Goal: Information Seeking & Learning: Find specific fact

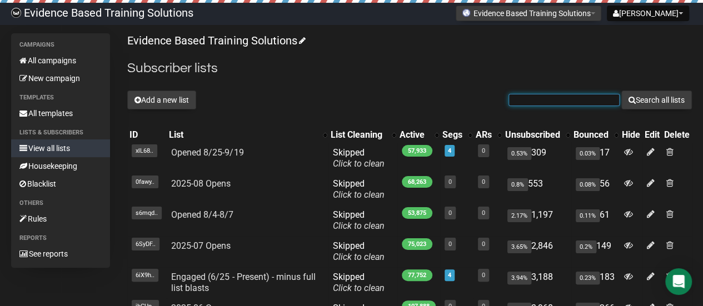
click at [573, 106] on input "text" at bounding box center [564, 100] width 111 height 12
paste input "[EMAIL_ADDRESS][DOMAIN_NAME]"
type input "[EMAIL_ADDRESS][DOMAIN_NAME]"
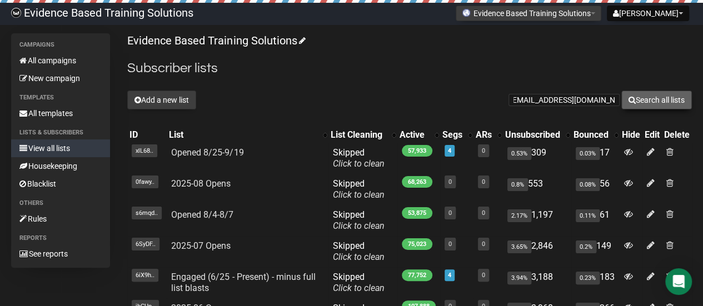
click at [674, 96] on button "Search all lists" at bounding box center [657, 100] width 71 height 19
click at [468, 54] on div "Evidence Based Training Solutions Subscriber lists Add a new list allisonkitson…" at bounding box center [409, 265] width 565 height 465
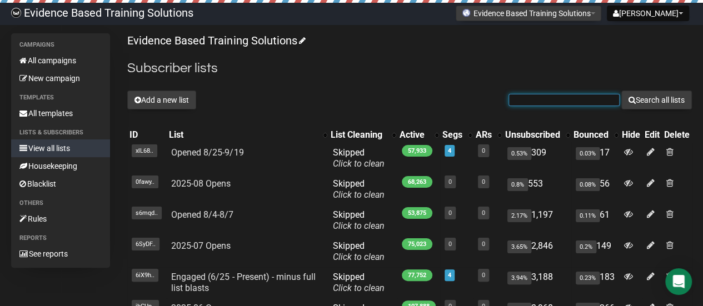
click at [568, 95] on input "text" at bounding box center [564, 100] width 111 height 12
paste input "[PERSON_NAME][EMAIL_ADDRESS][DOMAIN_NAME]"
type input "[PERSON_NAME][EMAIL_ADDRESS][DOMAIN_NAME]"
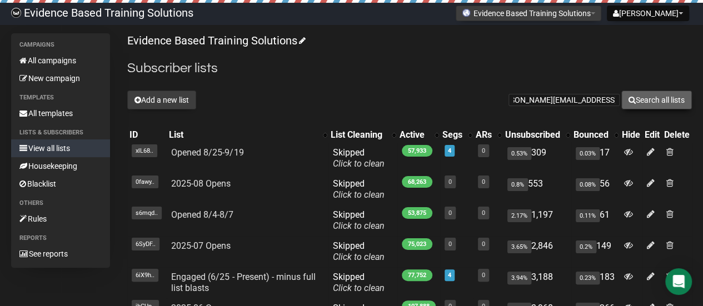
click at [626, 93] on button "Search all lists" at bounding box center [657, 100] width 71 height 19
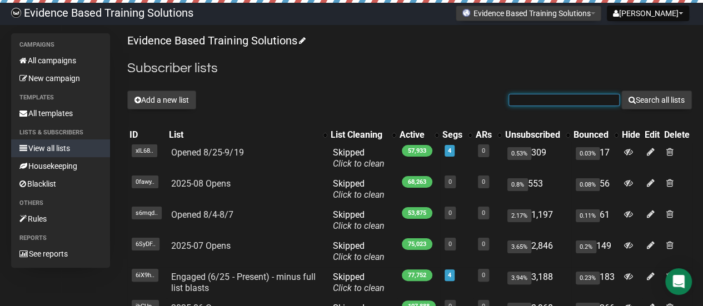
click at [538, 98] on input "text" at bounding box center [564, 100] width 111 height 12
paste input "diannasumlin@gmail.com"
type input "diannasumlin@gmail.com"
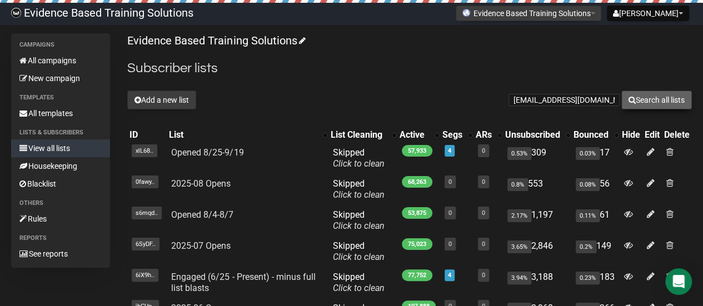
click at [659, 100] on button "Search all lists" at bounding box center [657, 100] width 71 height 19
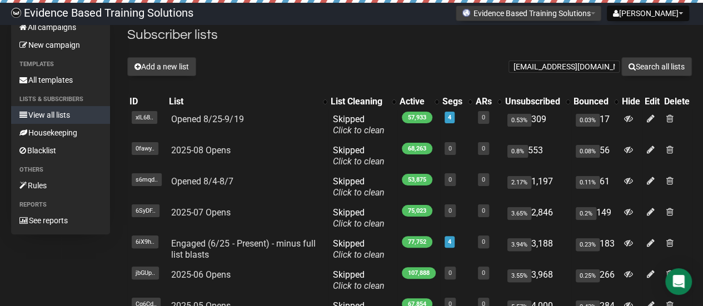
scroll to position [56, 0]
